Goal: Task Accomplishment & Management: Manage account settings

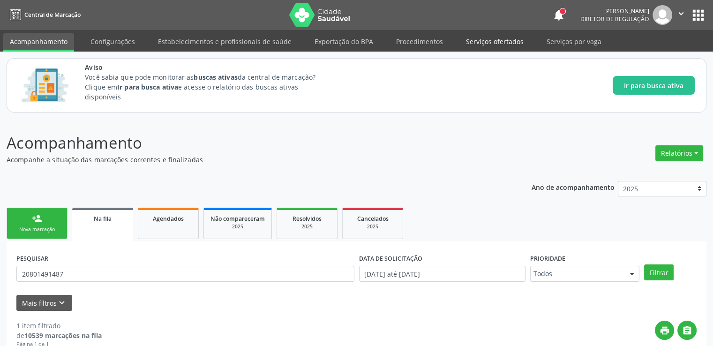
click at [488, 47] on link "Serviços ofertados" at bounding box center [495, 41] width 71 height 16
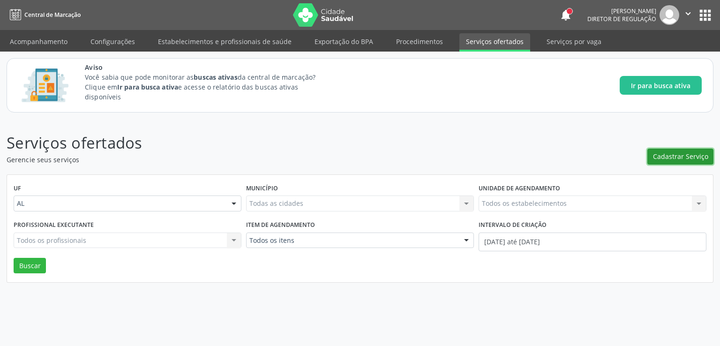
click at [668, 155] on span "Cadastrar Serviço" at bounding box center [680, 157] width 55 height 10
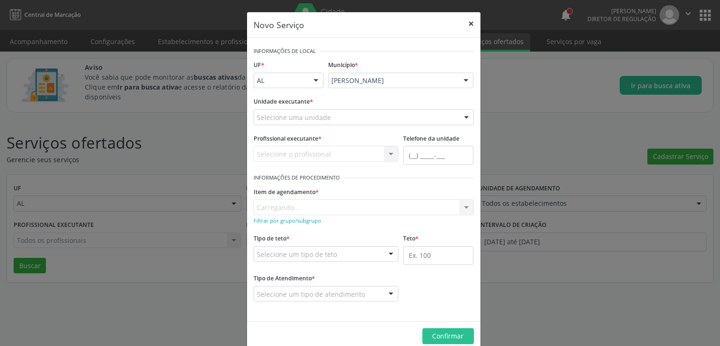
click at [467, 21] on button "×" at bounding box center [471, 23] width 19 height 23
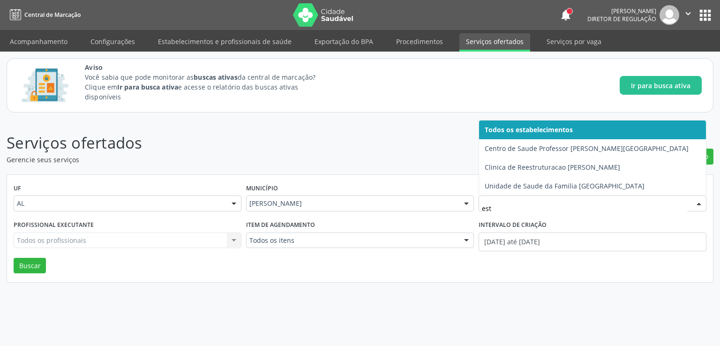
type input "esta"
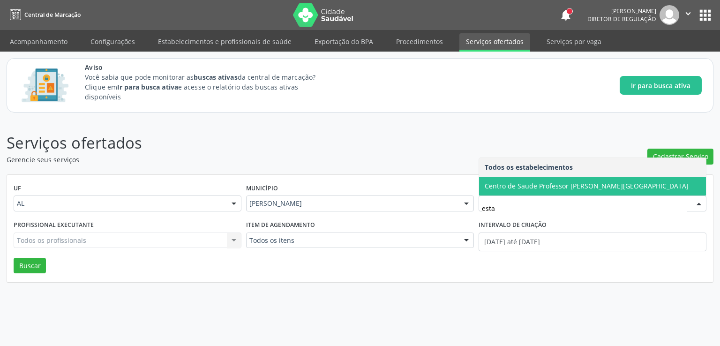
click at [554, 183] on span "Centro de Saude Professor [PERSON_NAME][GEOGRAPHIC_DATA]" at bounding box center [587, 186] width 204 height 9
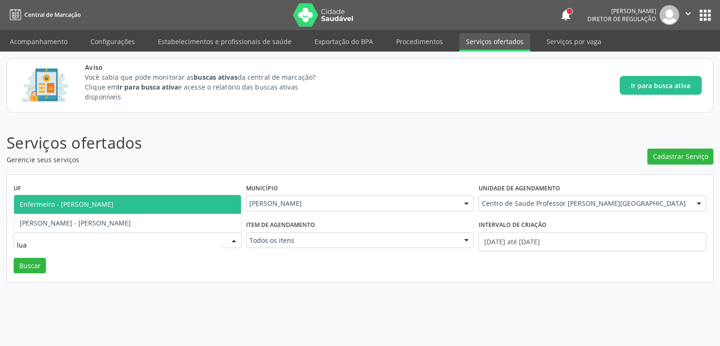
type input "[PERSON_NAME]"
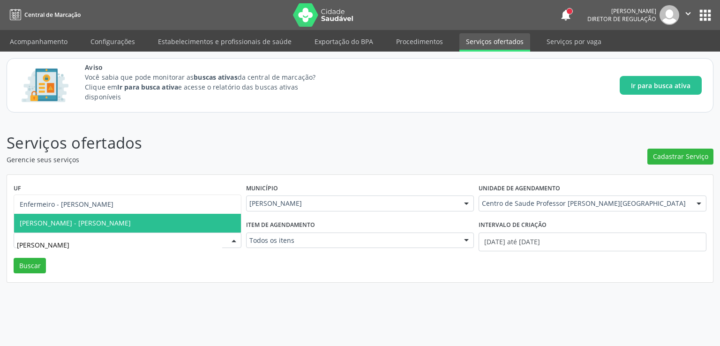
click at [131, 226] on span "[PERSON_NAME] - [PERSON_NAME]" at bounding box center [75, 223] width 111 height 9
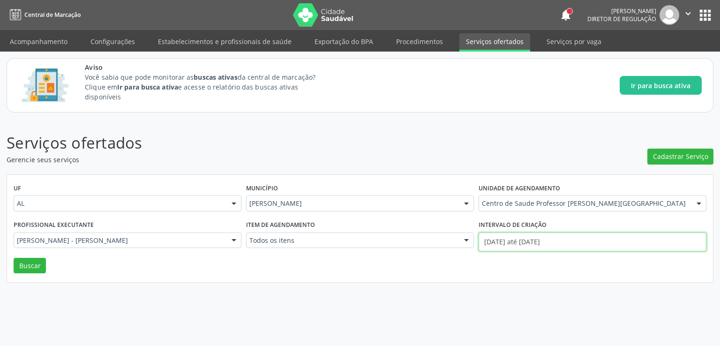
click at [538, 242] on input "[DATE] até [DATE]" at bounding box center [593, 242] width 228 height 19
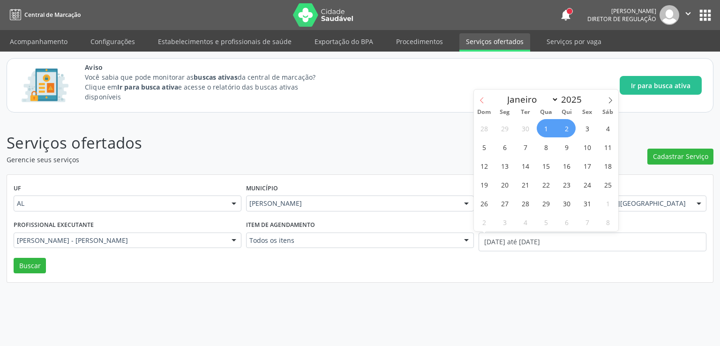
click at [481, 102] on icon at bounding box center [482, 100] width 7 height 7
select select "8"
click at [507, 126] on span "1" at bounding box center [505, 128] width 18 height 18
type input "01[DATE]"
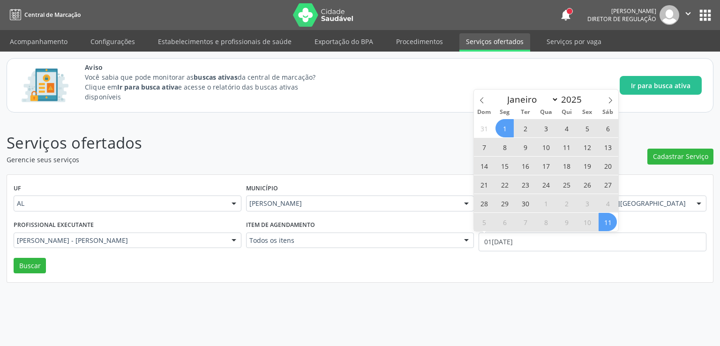
click at [606, 222] on span "11" at bounding box center [608, 222] width 18 height 18
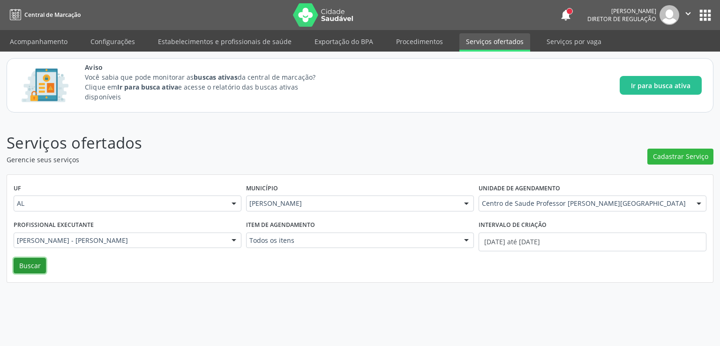
click at [21, 261] on button "Buscar" at bounding box center [30, 266] width 32 height 16
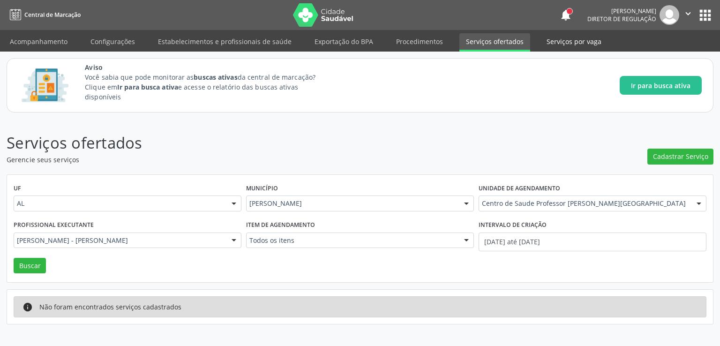
click at [554, 42] on link "Serviços por vaga" at bounding box center [574, 41] width 68 height 16
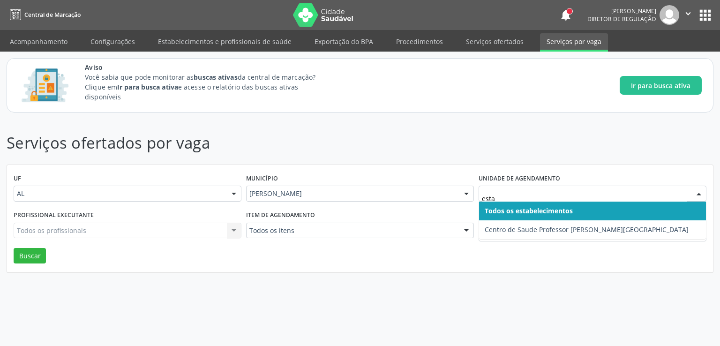
type input "estac"
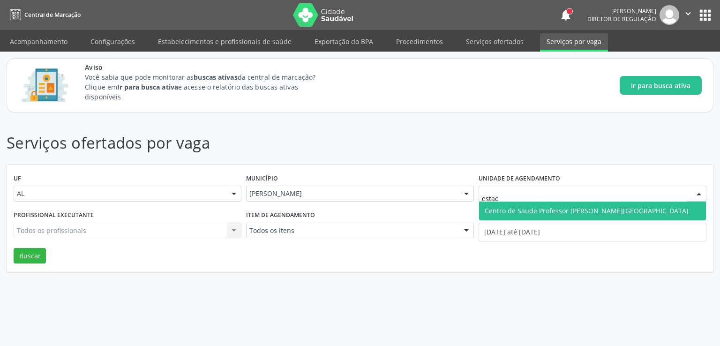
click at [527, 207] on span "Centro de Saude Professor [PERSON_NAME][GEOGRAPHIC_DATA]" at bounding box center [587, 210] width 204 height 9
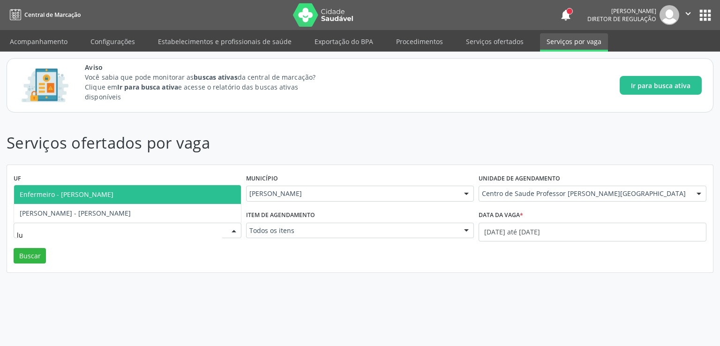
type input "lua"
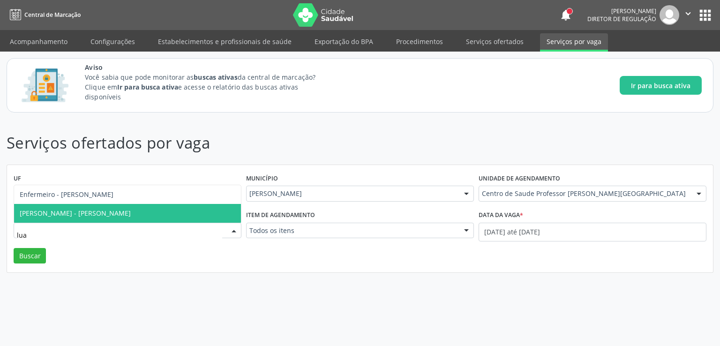
click at [76, 214] on span "[PERSON_NAME] - [PERSON_NAME]" at bounding box center [75, 213] width 111 height 9
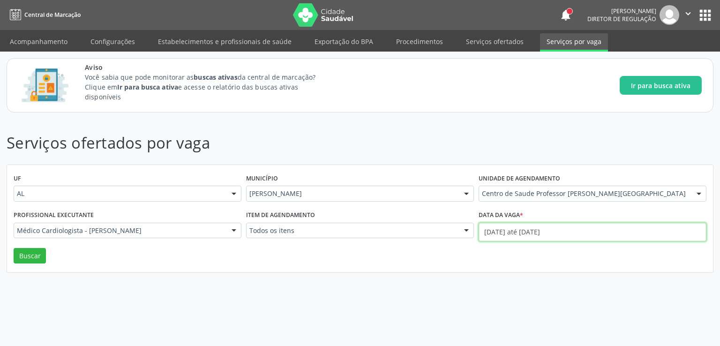
click at [502, 229] on input "[DATE] até [DATE]" at bounding box center [593, 232] width 228 height 19
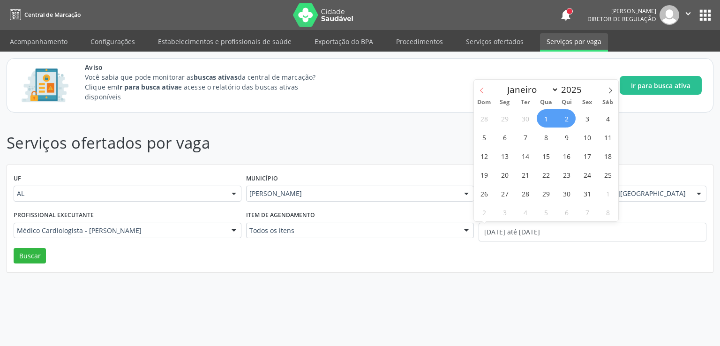
click at [479, 88] on icon at bounding box center [482, 90] width 7 height 7
click at [612, 89] on icon at bounding box center [610, 90] width 7 height 7
select select "9"
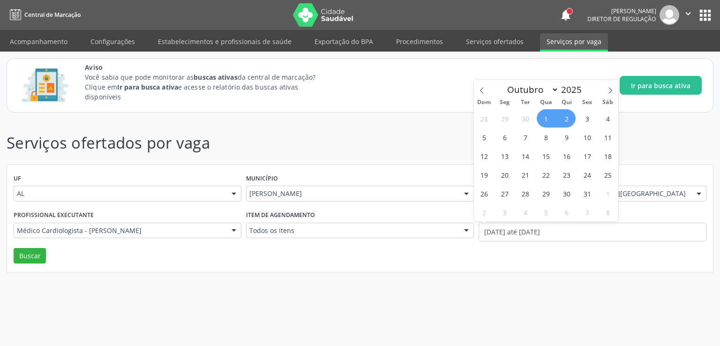
click at [545, 122] on span "1" at bounding box center [546, 118] width 18 height 18
type input "01[DATE]"
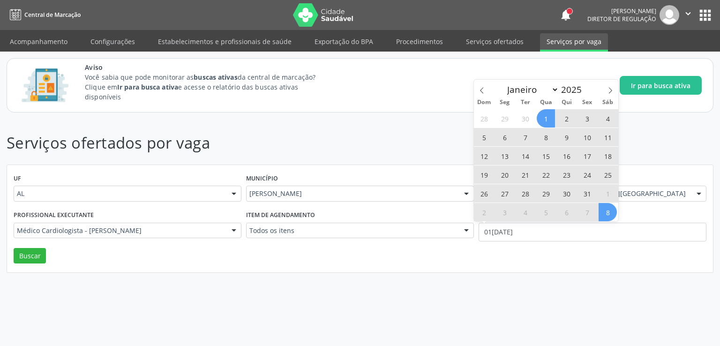
click at [604, 215] on span "8" at bounding box center [608, 212] width 18 height 18
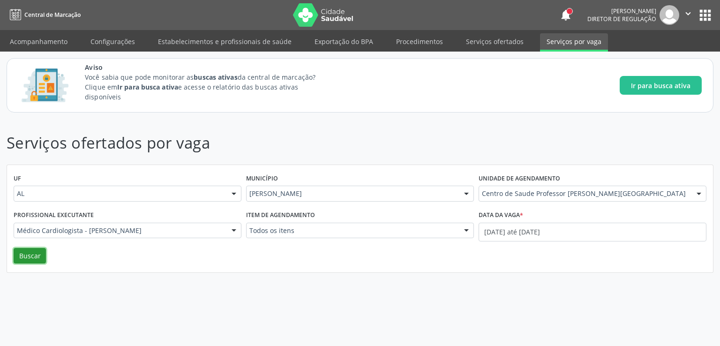
click at [41, 261] on button "Buscar" at bounding box center [30, 256] width 32 height 16
click at [17, 230] on input "text" at bounding box center [17, 235] width 0 height 19
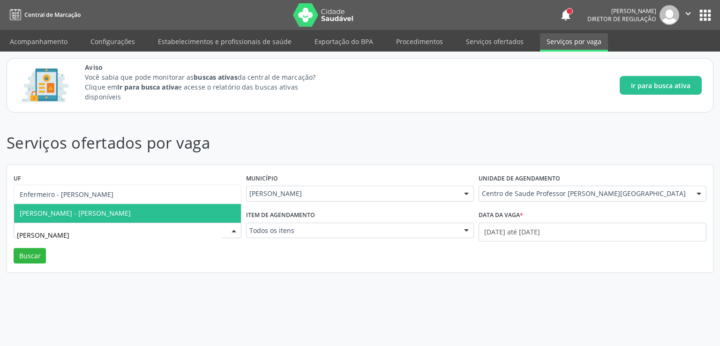
type input "luane"
click at [121, 216] on span "[PERSON_NAME] - [PERSON_NAME]" at bounding box center [75, 213] width 111 height 9
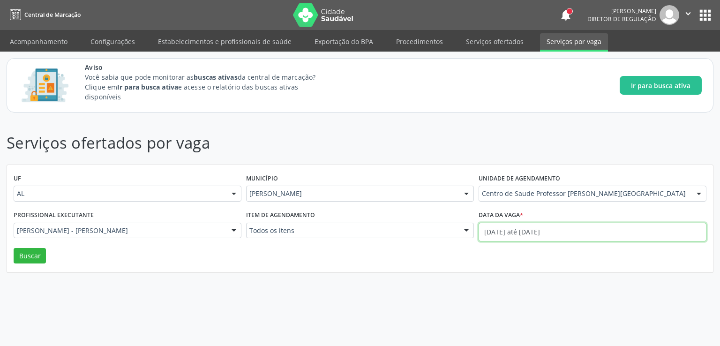
click at [489, 232] on input "[DATE] até [DATE]" at bounding box center [593, 232] width 228 height 19
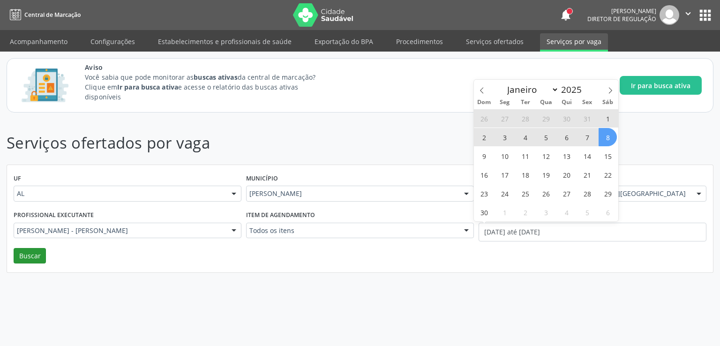
click at [17, 254] on button "Buscar" at bounding box center [30, 256] width 32 height 16
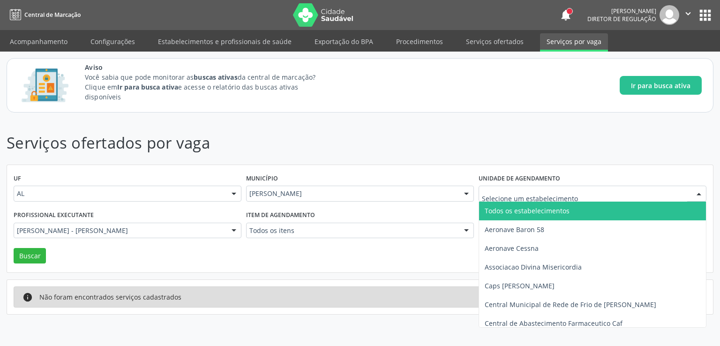
click at [587, 194] on input "text" at bounding box center [584, 198] width 205 height 19
click at [431, 41] on link "Procedimentos" at bounding box center [420, 41] width 60 height 16
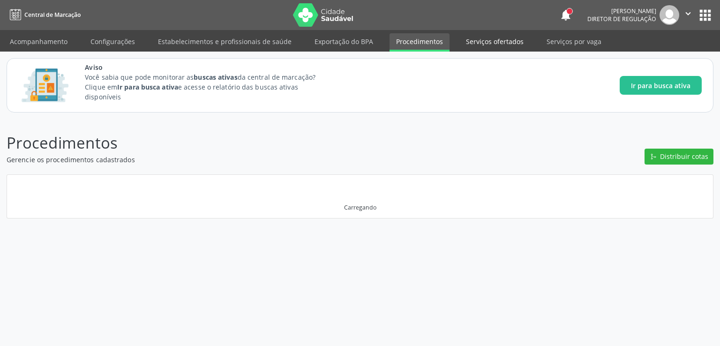
click at [480, 40] on link "Serviços ofertados" at bounding box center [495, 41] width 71 height 16
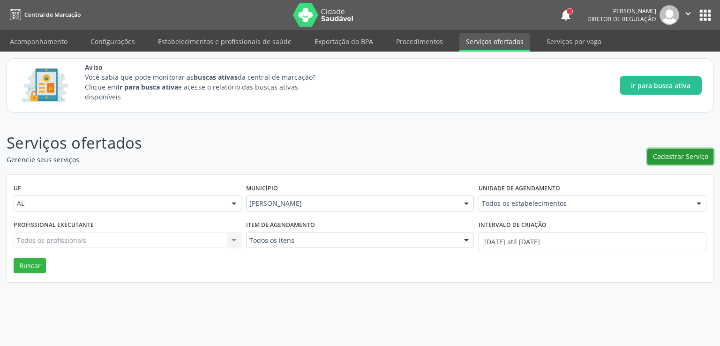
click at [693, 155] on span "Cadastrar Serviço" at bounding box center [680, 157] width 55 height 10
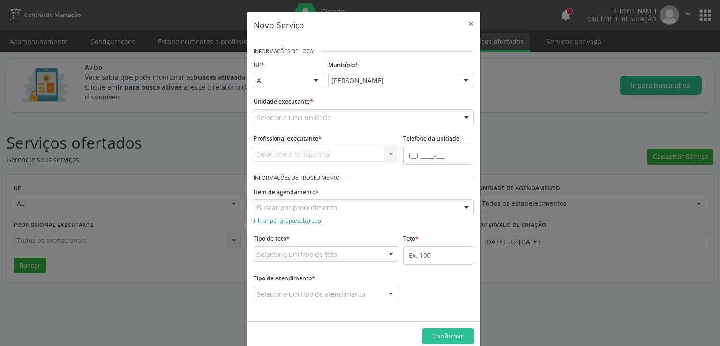
click at [340, 115] on div "Selecione uma unidade" at bounding box center [364, 117] width 220 height 16
type input "l"
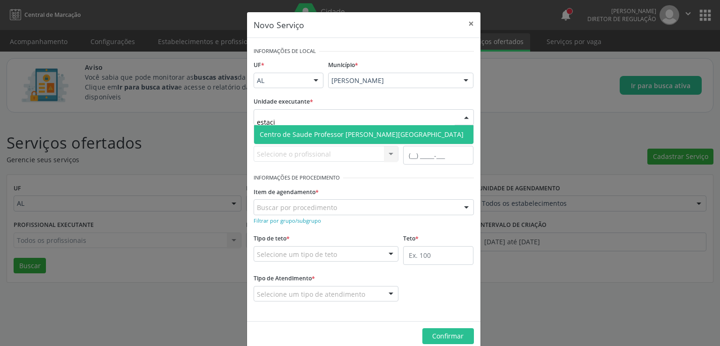
type input "estacio"
click at [344, 133] on span "Centro de Saude Professor [PERSON_NAME][GEOGRAPHIC_DATA]" at bounding box center [362, 134] width 204 height 9
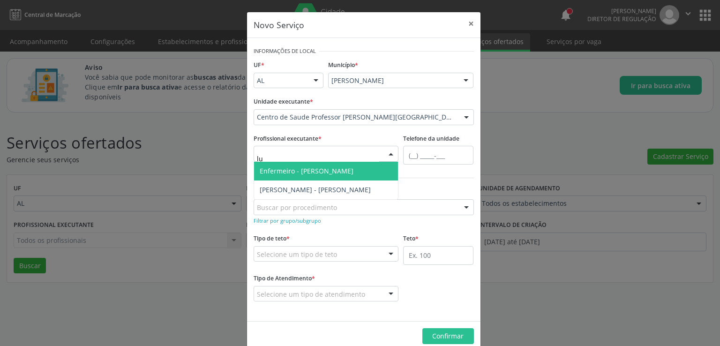
type input "lua"
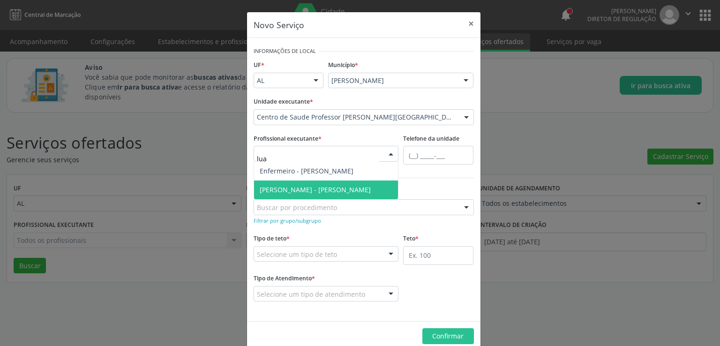
click at [323, 186] on span "[PERSON_NAME] - [PERSON_NAME]" at bounding box center [315, 189] width 111 height 9
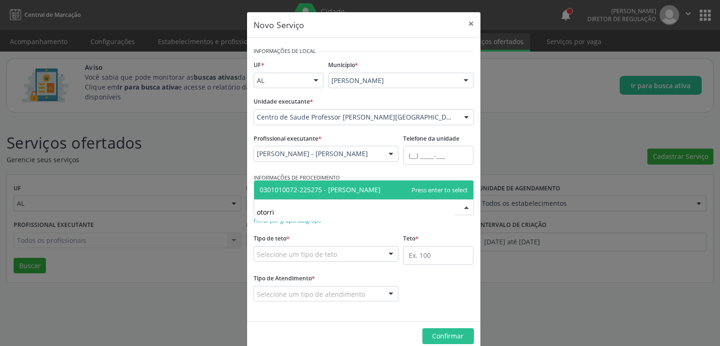
type input "otorrin"
click at [344, 190] on span "0301010072-225275 - [PERSON_NAME]" at bounding box center [320, 189] width 121 height 9
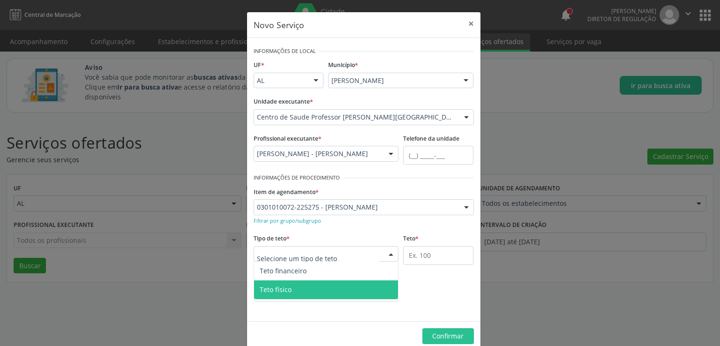
click at [296, 289] on span "Teto físico" at bounding box center [326, 289] width 144 height 19
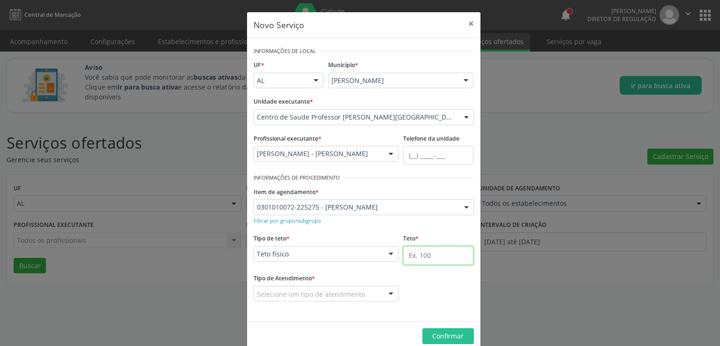
click at [425, 260] on input "text" at bounding box center [438, 255] width 70 height 19
type input "100"
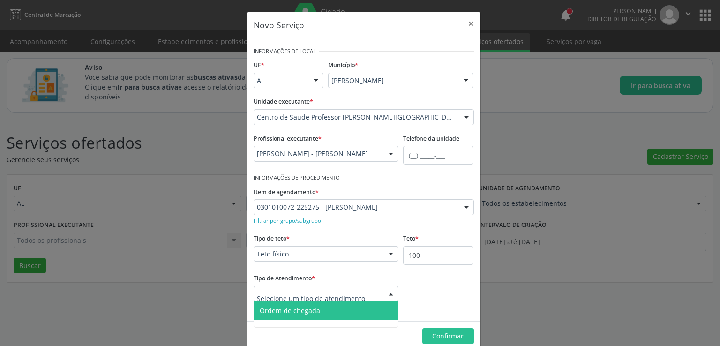
click at [320, 310] on span "Ordem de chegada" at bounding box center [326, 311] width 144 height 19
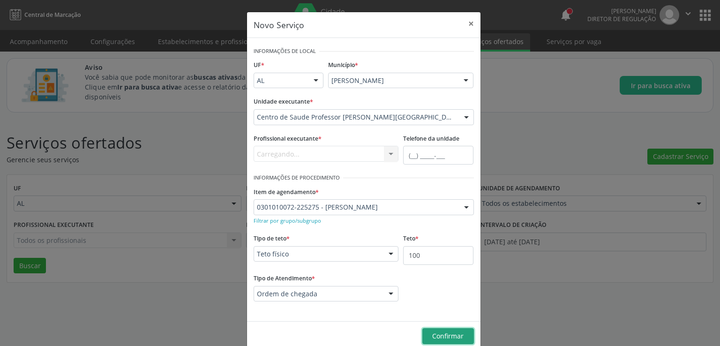
click at [462, 338] on button "Confirmar" at bounding box center [449, 336] width 52 height 16
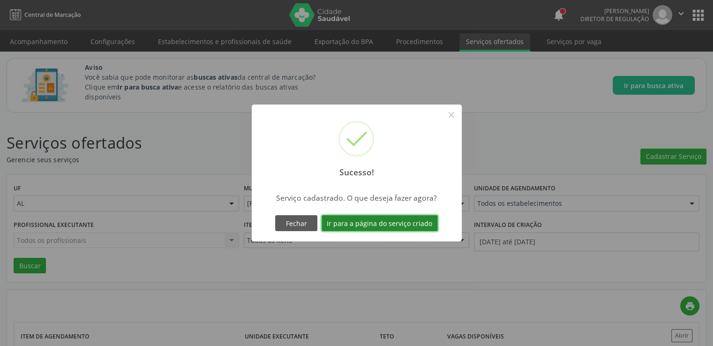
click at [405, 225] on button "Ir para a página do serviço criado" at bounding box center [380, 223] width 116 height 16
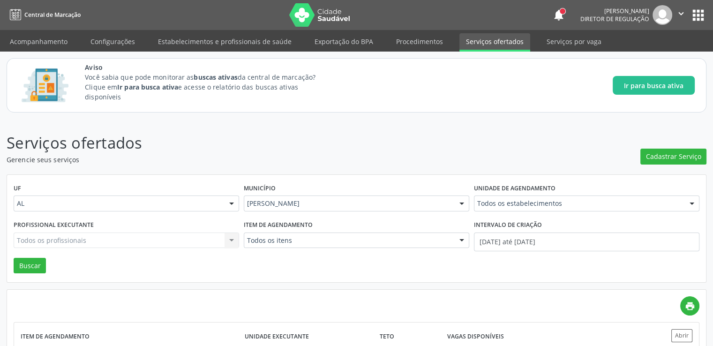
click at [405, 225] on div "Item de agendamento Todos os itens Todos os itens 0304070076 - .Quimioterapia d…" at bounding box center [357, 238] width 230 height 40
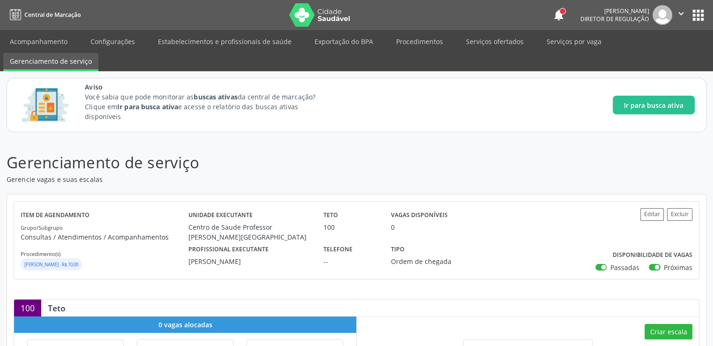
scroll to position [148, 0]
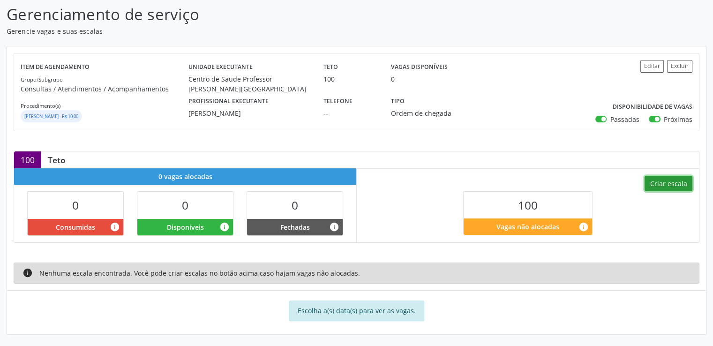
click at [670, 179] on button "Criar escala" at bounding box center [669, 184] width 48 height 16
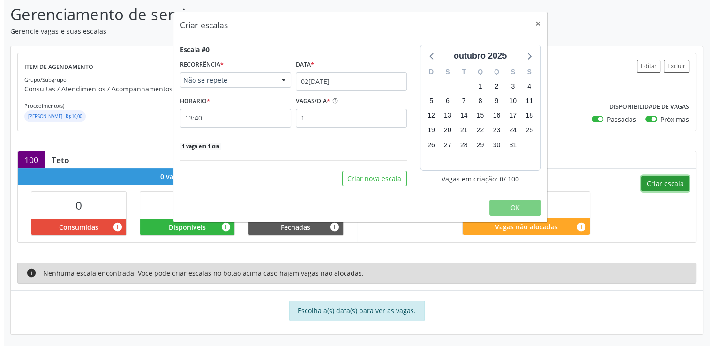
scroll to position [129, 0]
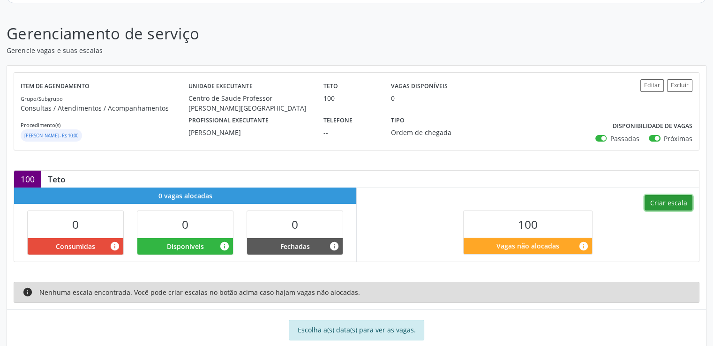
click at [689, 206] on button "Criar escala" at bounding box center [669, 203] width 48 height 16
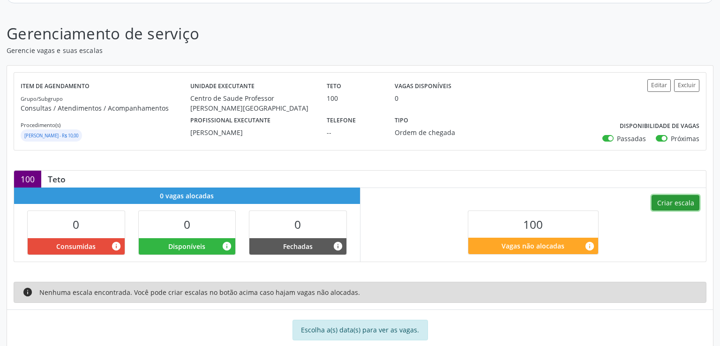
select select "9"
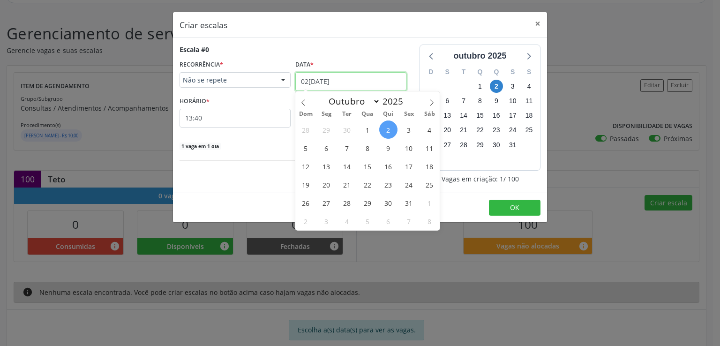
click at [338, 81] on input "02[DATE]" at bounding box center [351, 81] width 111 height 19
click at [386, 147] on span "9" at bounding box center [388, 148] width 18 height 18
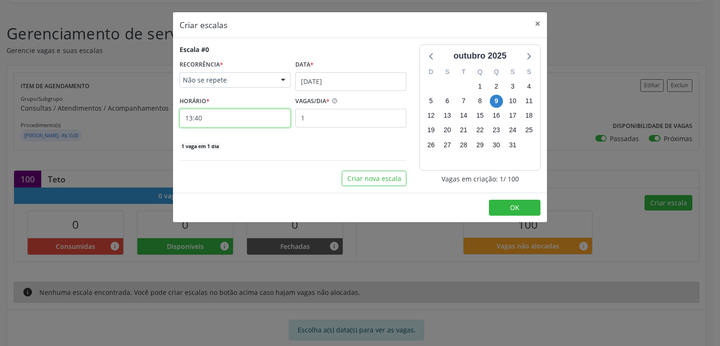
click at [244, 121] on input "13:40" at bounding box center [235, 118] width 111 height 19
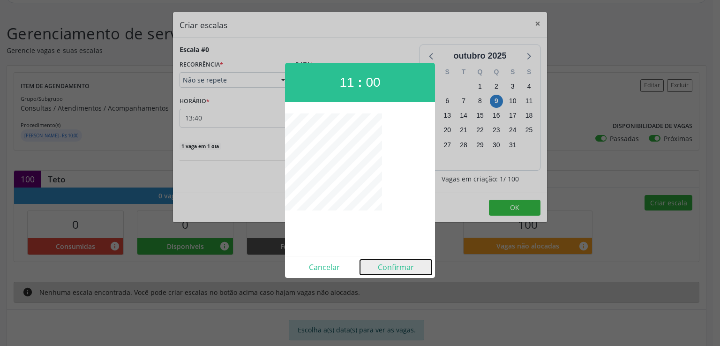
click at [396, 262] on button "Confirmar" at bounding box center [396, 267] width 72 height 15
type input "11:00"
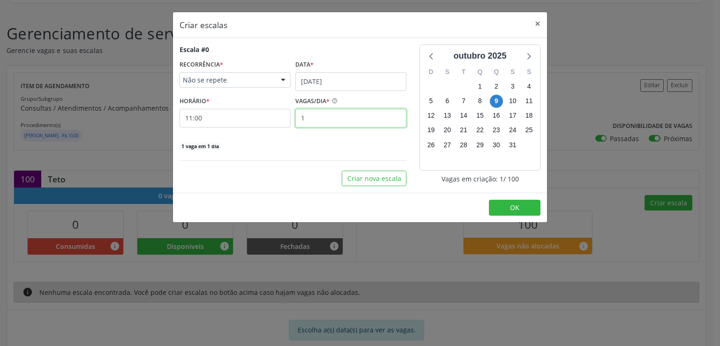
click at [317, 114] on input "1" at bounding box center [351, 118] width 111 height 19
type input "20"
click at [333, 147] on div "20 vagas em 1 dia" at bounding box center [293, 146] width 227 height 10
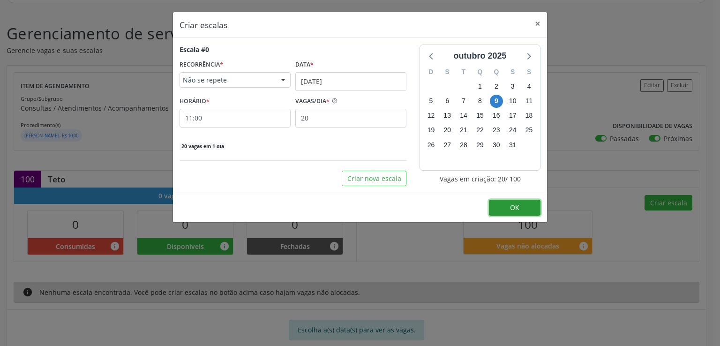
click at [510, 207] on span "OK" at bounding box center [514, 207] width 9 height 9
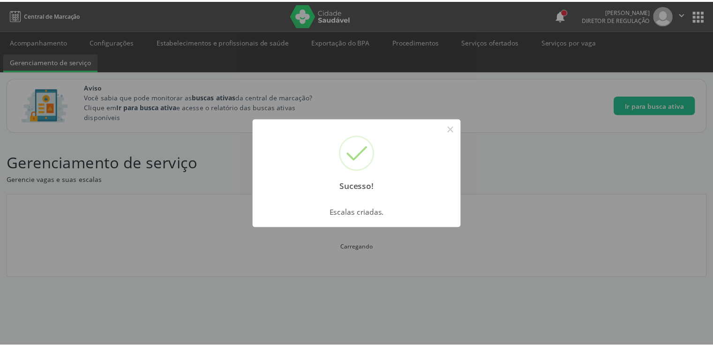
scroll to position [0, 0]
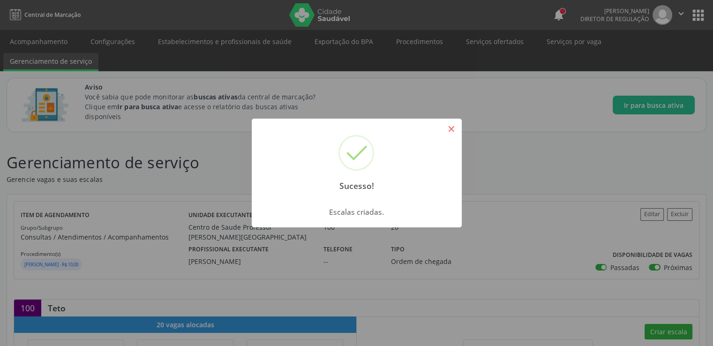
click at [452, 129] on button "×" at bounding box center [452, 129] width 16 height 16
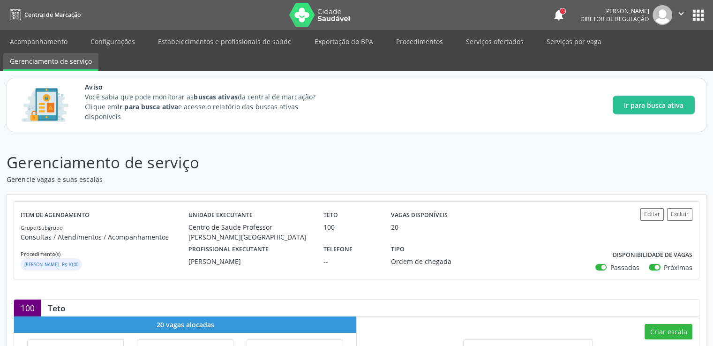
click at [452, 129] on div "Sucesso! × Escalas criadas. OK Cancel" at bounding box center [356, 173] width 713 height 346
click at [648, 216] on button "Editar" at bounding box center [652, 214] width 23 height 13
click at [643, 214] on button "Editar" at bounding box center [652, 214] width 23 height 13
click at [648, 214] on button "Editar" at bounding box center [652, 214] width 23 height 13
click at [649, 214] on button "Editar" at bounding box center [652, 214] width 23 height 13
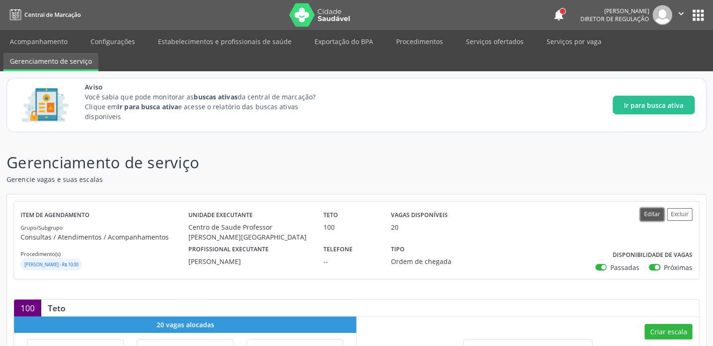
click at [649, 214] on button "Editar" at bounding box center [652, 214] width 23 height 13
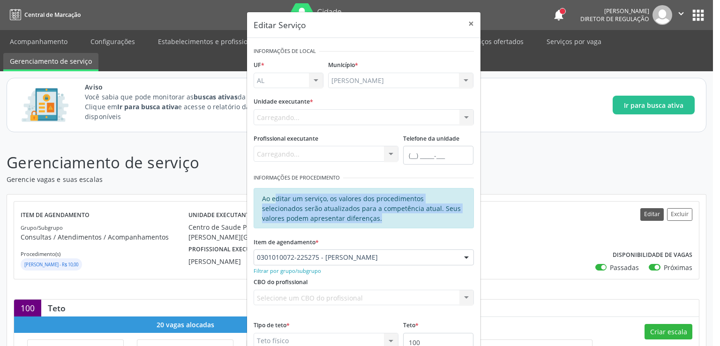
click at [649, 214] on div "Editar Serviço × Informações de Local UF * AL AL Nenhum resultado encontrado pa…" at bounding box center [360, 173] width 720 height 346
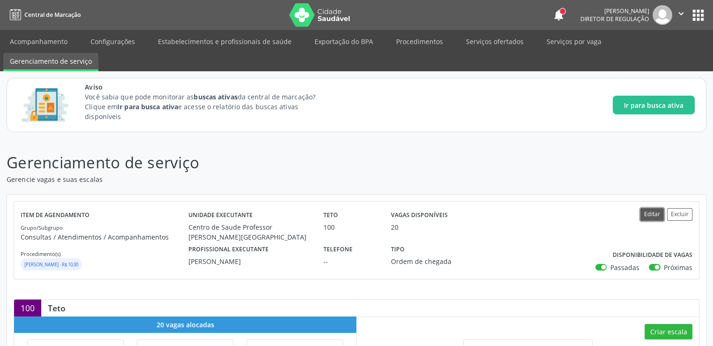
click at [648, 215] on button "Editar" at bounding box center [652, 214] width 23 height 13
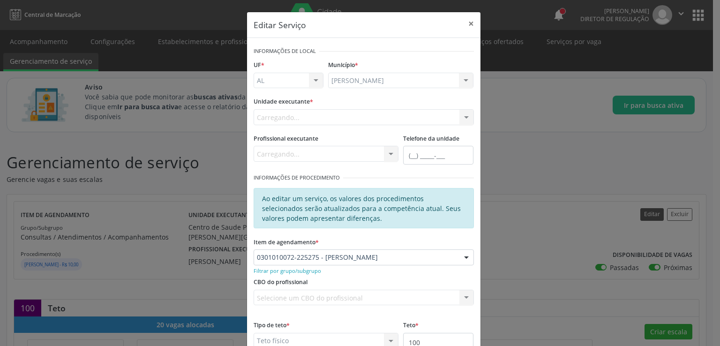
click at [648, 216] on div "Editar Serviço × Informações de Local UF * AL AL Nenhum resultado encontrado pa…" at bounding box center [360, 173] width 720 height 346
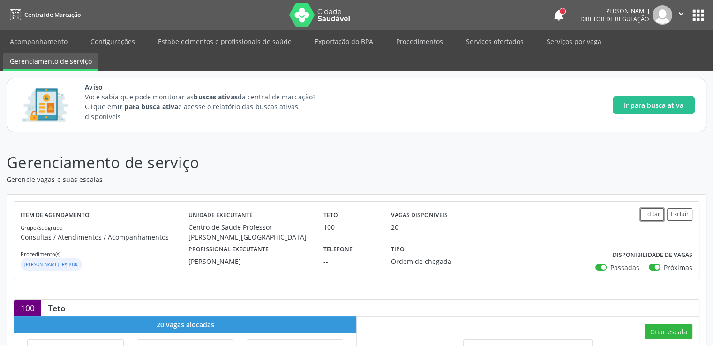
click at [648, 216] on button "Editar" at bounding box center [652, 214] width 23 height 13
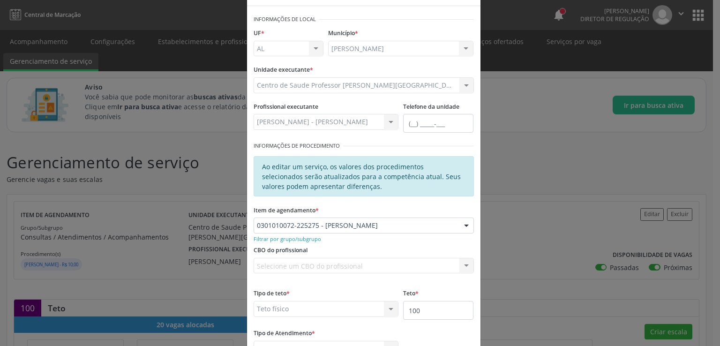
scroll to position [102, 0]
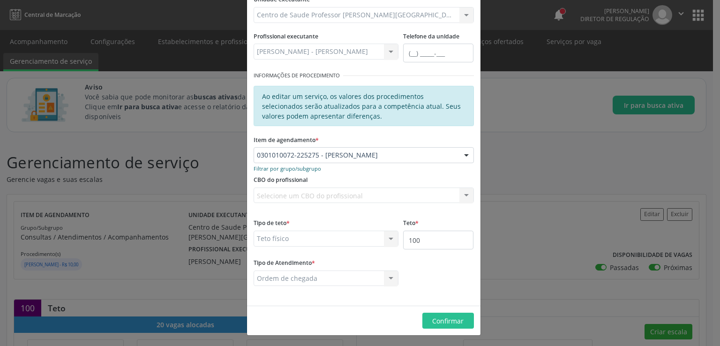
click at [288, 167] on small "Filtrar por grupo/subgrupo" at bounding box center [288, 168] width 68 height 7
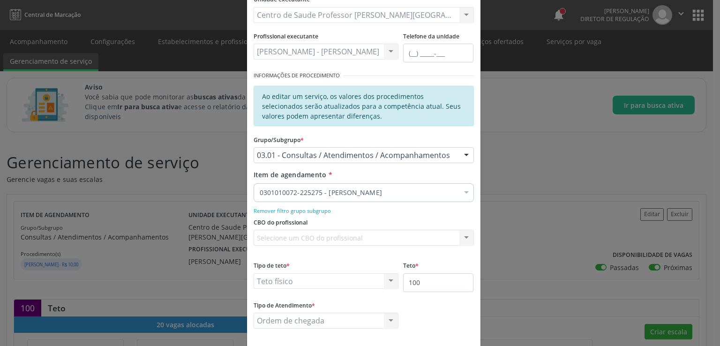
click at [283, 240] on div "Selecione um CBO do profissional Nenhum resultado encontrado para: " " Não há n…" at bounding box center [364, 238] width 220 height 16
click at [282, 211] on small "Remover filtro grupo subgrupo" at bounding box center [292, 210] width 77 height 7
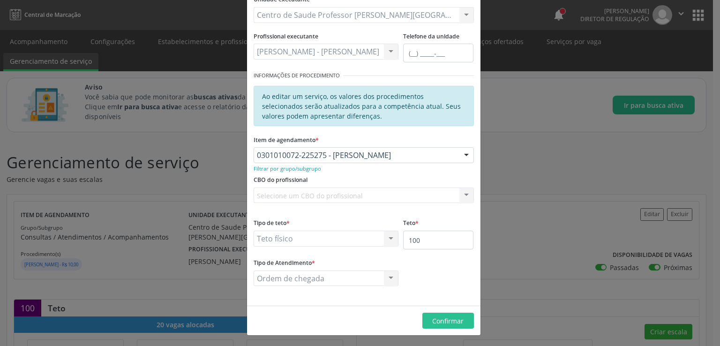
click at [291, 189] on div "Selecione um CBO do profissional Nenhum resultado encontrado para: " " Não há n…" at bounding box center [364, 196] width 220 height 16
click at [288, 194] on div "Selecione um CBO do profissional Nenhum resultado encontrado para: " " Não há n…" at bounding box center [364, 196] width 220 height 16
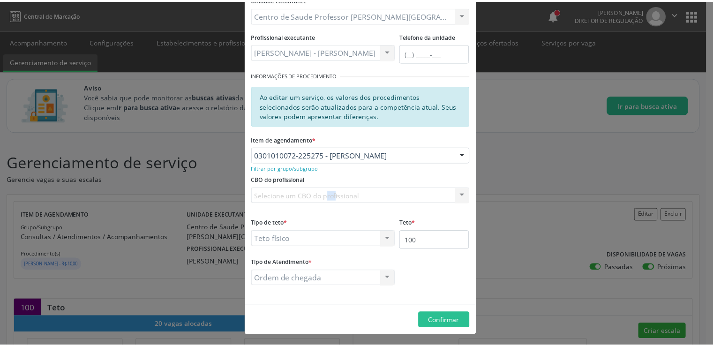
scroll to position [0, 0]
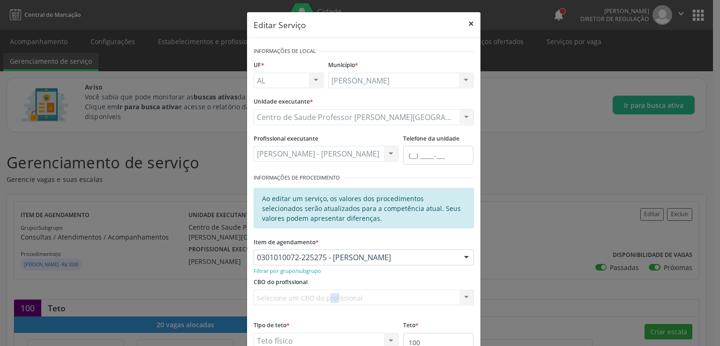
click at [468, 20] on button "×" at bounding box center [471, 23] width 19 height 23
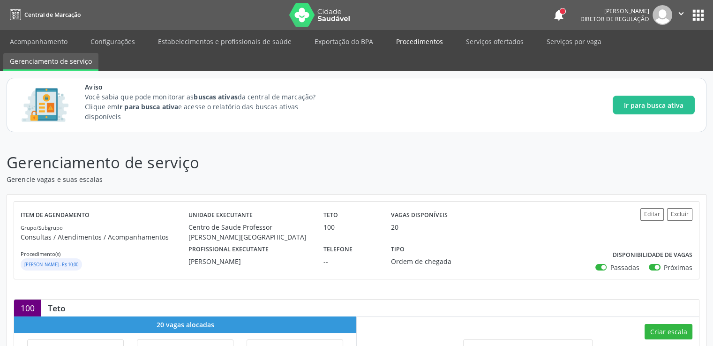
click at [422, 42] on link "Procedimentos" at bounding box center [420, 41] width 60 height 16
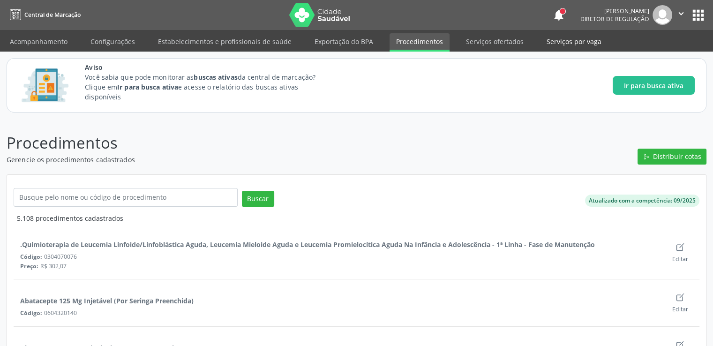
click at [577, 41] on link "Serviços por vaga" at bounding box center [574, 41] width 68 height 16
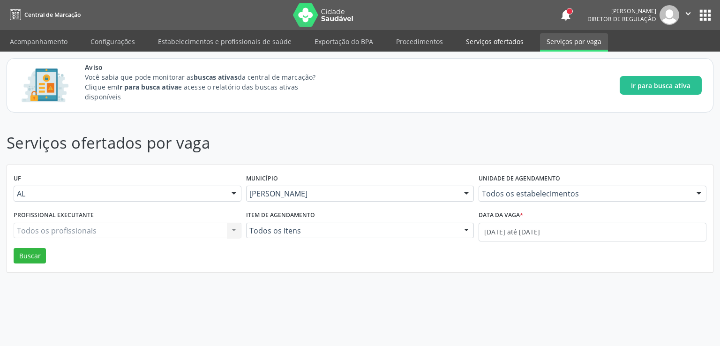
click at [505, 40] on link "Serviços ofertados" at bounding box center [495, 41] width 71 height 16
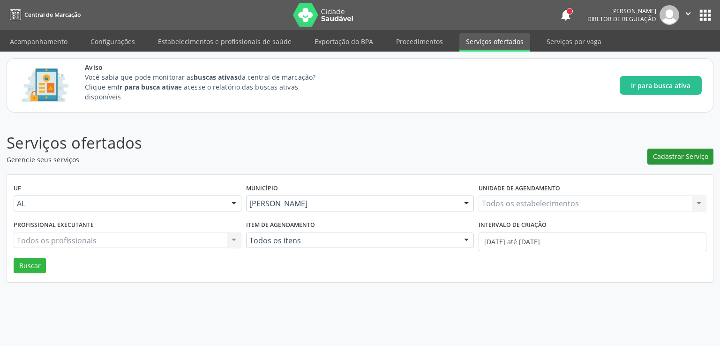
click at [673, 155] on span "Cadastrar Serviço" at bounding box center [680, 157] width 55 height 10
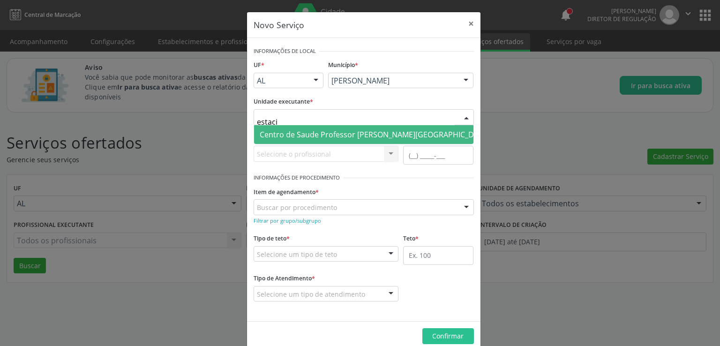
type input "estacio"
click at [291, 127] on span "Centro de Saude Professor [PERSON_NAME][GEOGRAPHIC_DATA]" at bounding box center [375, 134] width 242 height 19
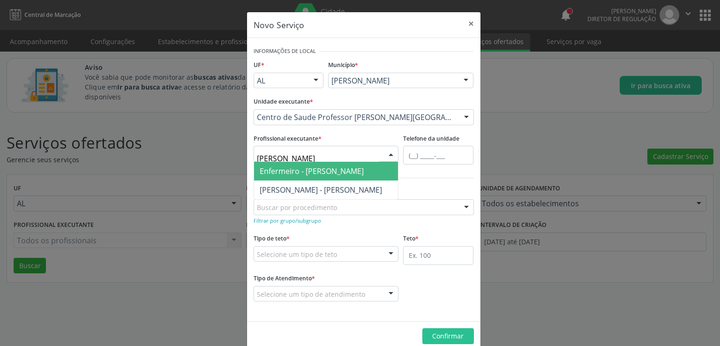
type input "luane"
click at [305, 167] on span "[PERSON_NAME] - [PERSON_NAME]" at bounding box center [321, 171] width 122 height 10
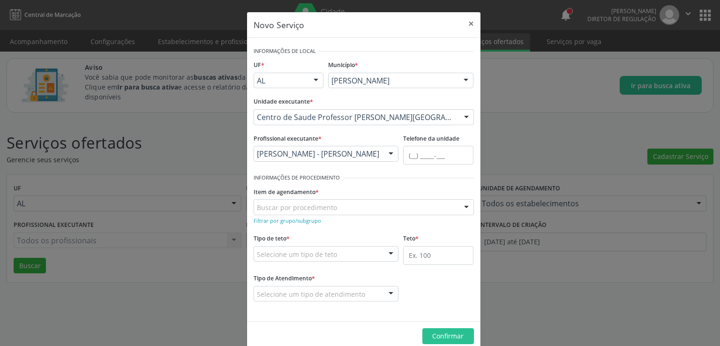
click at [257, 204] on input "text" at bounding box center [257, 212] width 0 height 19
type input "video"
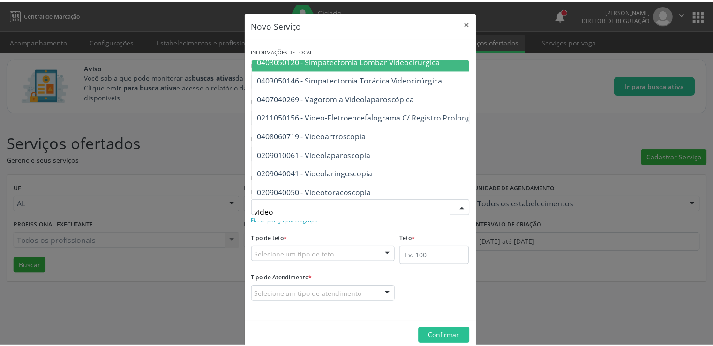
scroll to position [505, 0]
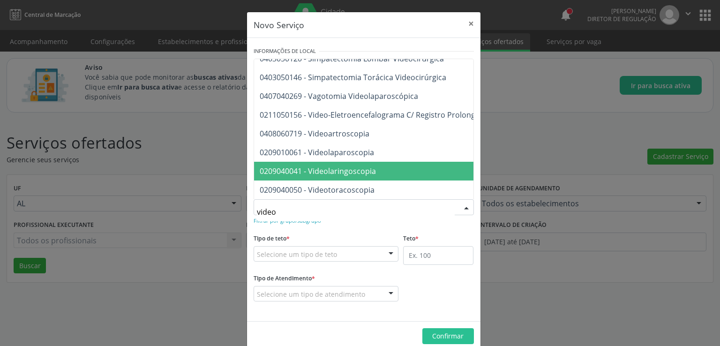
click at [349, 166] on span "0209040041 - Videolaringoscopia" at bounding box center [318, 171] width 116 height 10
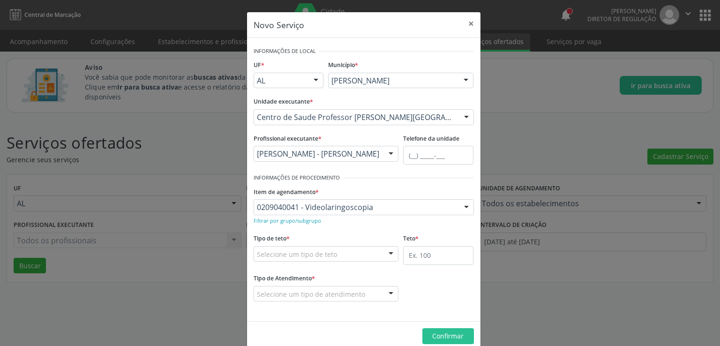
click at [257, 255] on input "text" at bounding box center [257, 259] width 0 height 19
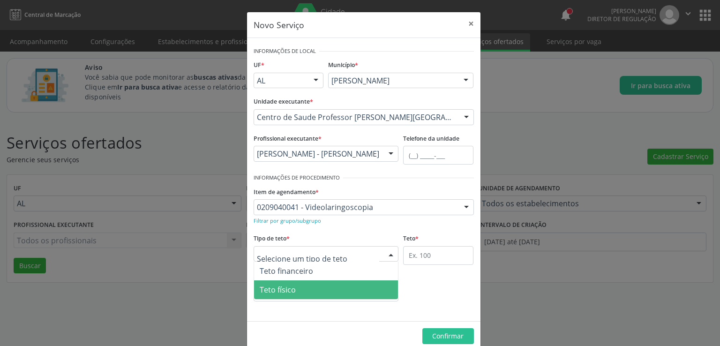
click at [283, 294] on span "Teto físico" at bounding box center [278, 290] width 36 height 10
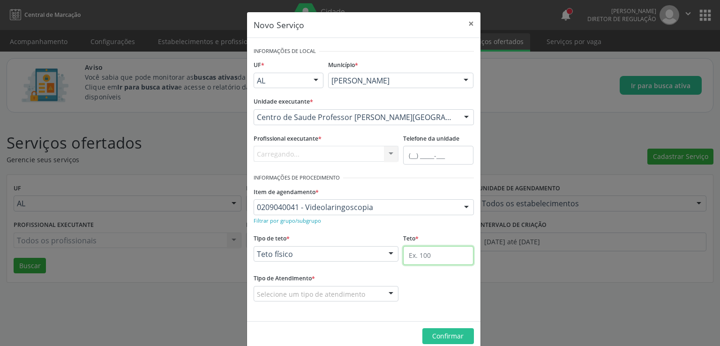
click at [420, 258] on input "text" at bounding box center [438, 255] width 70 height 19
type input "30"
click at [322, 286] on div "Selecione um tipo de atendimento" at bounding box center [326, 294] width 145 height 16
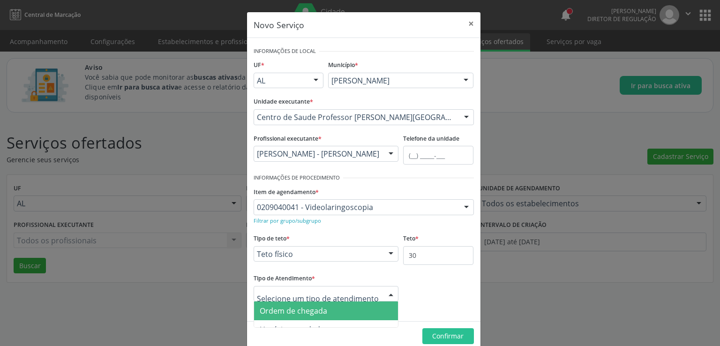
click at [292, 309] on span "Ordem de chegada" at bounding box center [294, 311] width 68 height 10
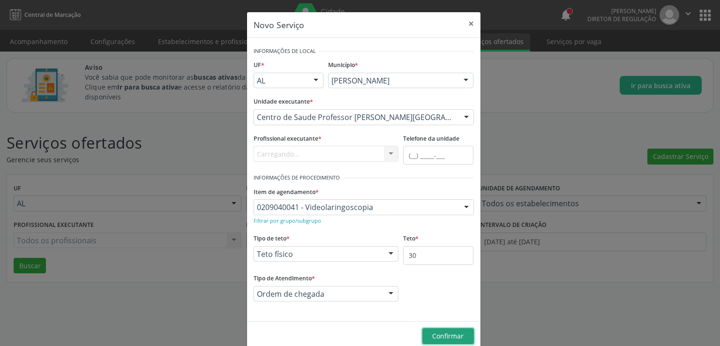
click at [425, 332] on button "Confirmar" at bounding box center [449, 336] width 52 height 16
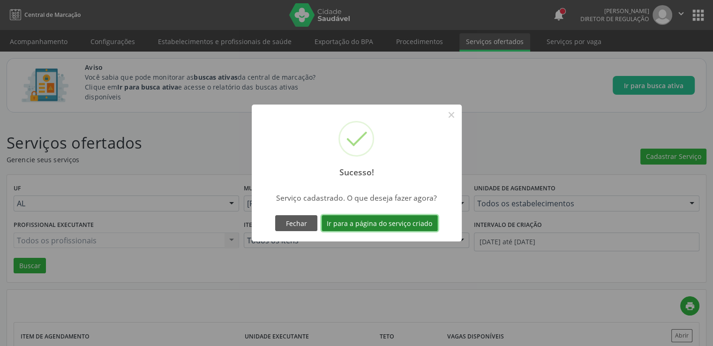
click at [365, 222] on button "Ir para a página do serviço criado" at bounding box center [380, 223] width 116 height 16
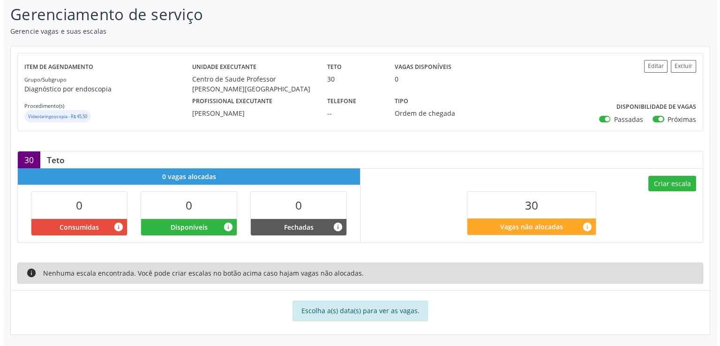
scroll to position [148, 0]
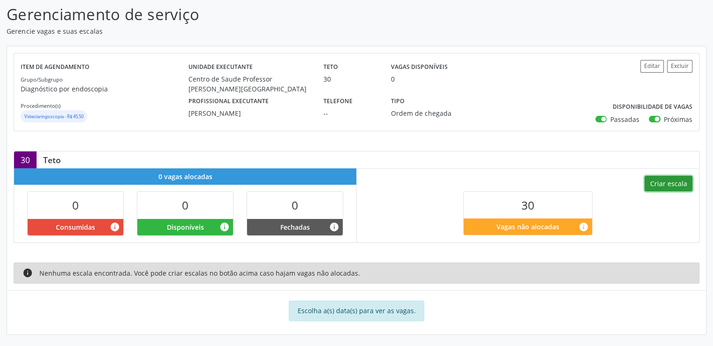
click at [674, 185] on button "Criar escala" at bounding box center [669, 184] width 48 height 16
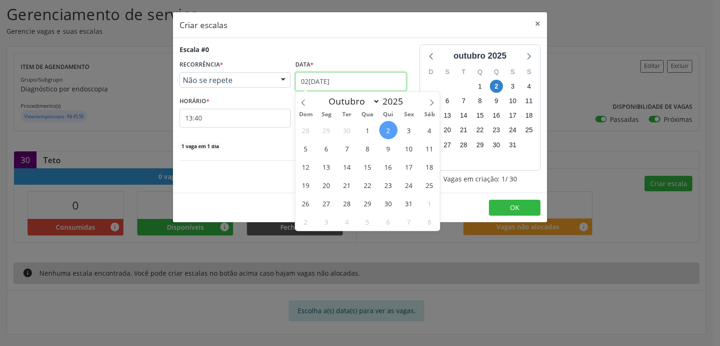
click at [343, 84] on input "02[DATE]" at bounding box center [351, 81] width 111 height 19
click at [370, 147] on span "8" at bounding box center [368, 148] width 18 height 18
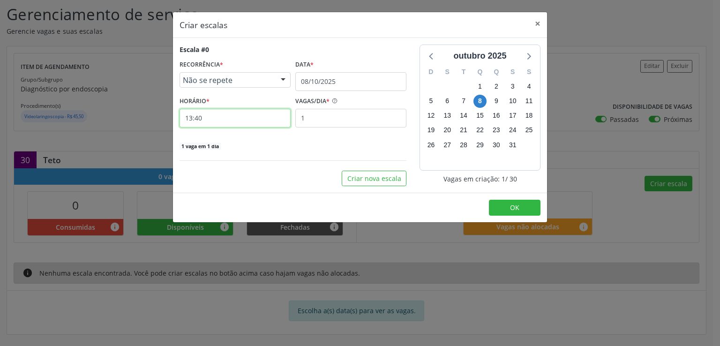
click at [243, 120] on input "13:40" at bounding box center [235, 118] width 111 height 19
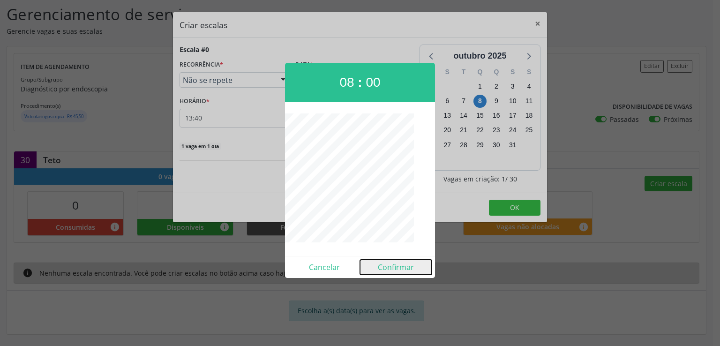
click at [415, 269] on button "Confirmar" at bounding box center [396, 267] width 72 height 15
type input "08:00"
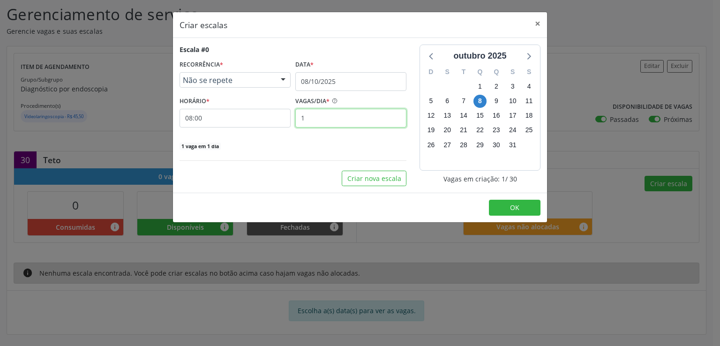
click at [324, 120] on input "1" at bounding box center [351, 118] width 111 height 19
type input "15"
click at [315, 147] on div "15 vagas em 1 dia" at bounding box center [293, 146] width 227 height 10
click at [510, 207] on span "OK" at bounding box center [514, 207] width 9 height 9
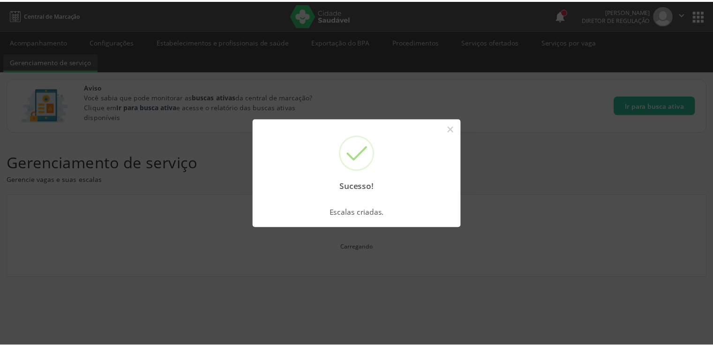
scroll to position [0, 0]
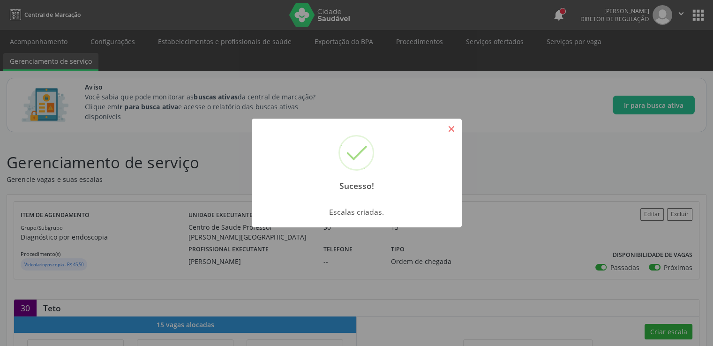
click at [449, 126] on button "×" at bounding box center [452, 129] width 16 height 16
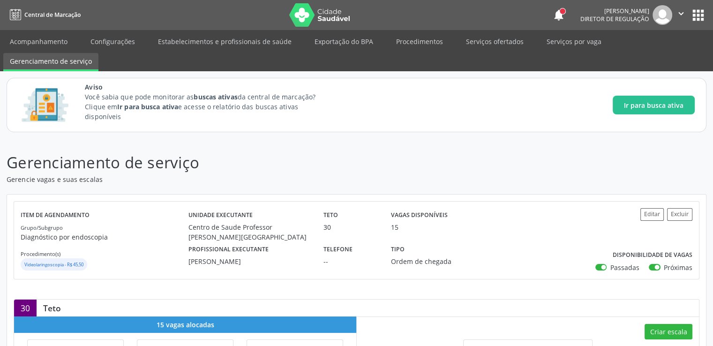
click at [408, 147] on button "×" at bounding box center [404, 151] width 8 height 8
click at [41, 42] on link "Acompanhamento" at bounding box center [38, 41] width 71 height 16
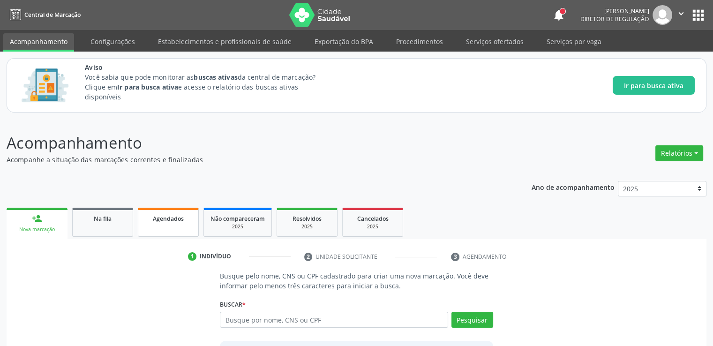
click at [171, 224] on link "Agendados" at bounding box center [168, 222] width 61 height 29
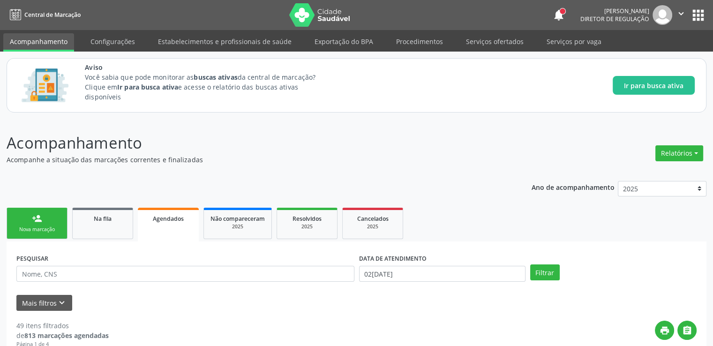
scroll to position [40, 0]
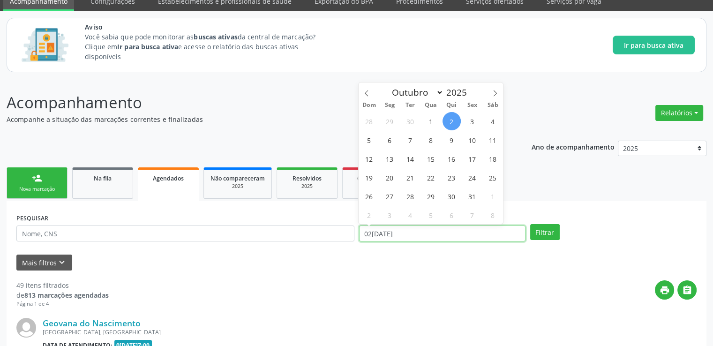
click at [410, 234] on input "02[DATE]" at bounding box center [442, 234] width 167 height 16
click at [456, 119] on span "2" at bounding box center [452, 121] width 18 height 18
type input "02[DATE]"
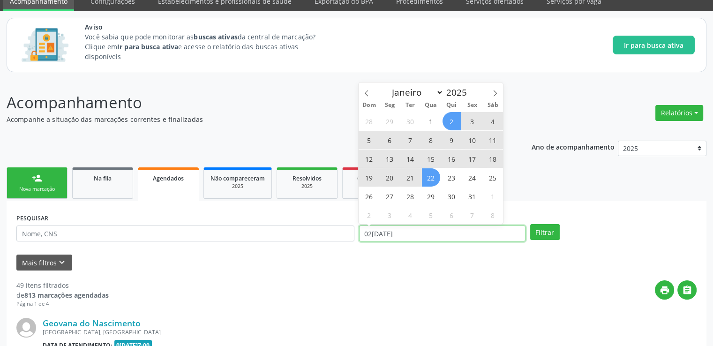
click at [369, 235] on input "02[DATE]" at bounding box center [442, 234] width 167 height 16
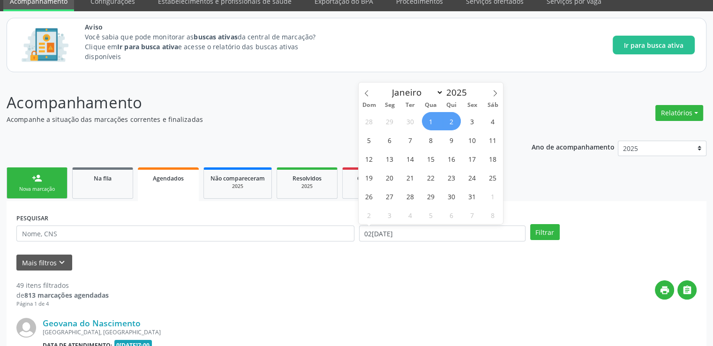
click at [431, 121] on span "1" at bounding box center [431, 121] width 18 height 18
click at [431, 121] on p "Acompanhe a situação das marcações correntes e finalizadas" at bounding box center [252, 119] width 490 height 10
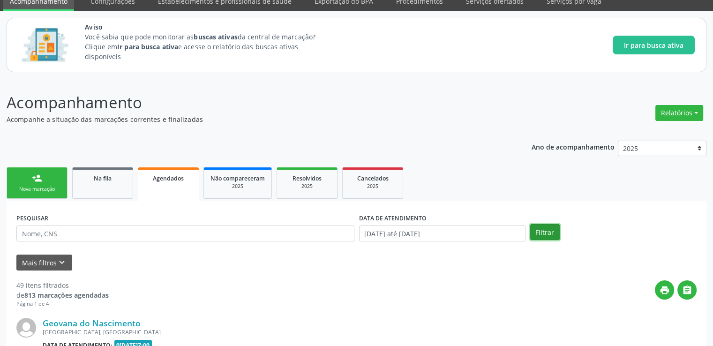
click at [548, 229] on button "Filtrar" at bounding box center [545, 232] width 30 height 16
click at [57, 263] on icon "keyboard_arrow_down" at bounding box center [62, 263] width 10 height 10
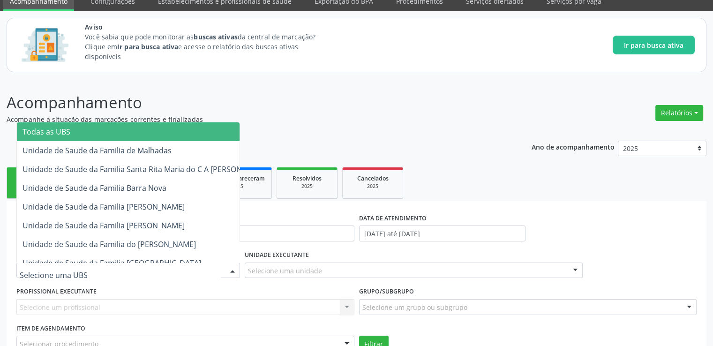
click at [90, 270] on div at bounding box center [128, 271] width 224 height 16
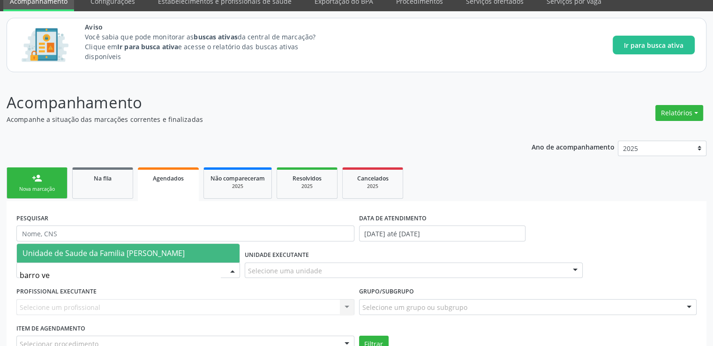
type input "barro ver"
